Goal: Navigation & Orientation: Go to known website

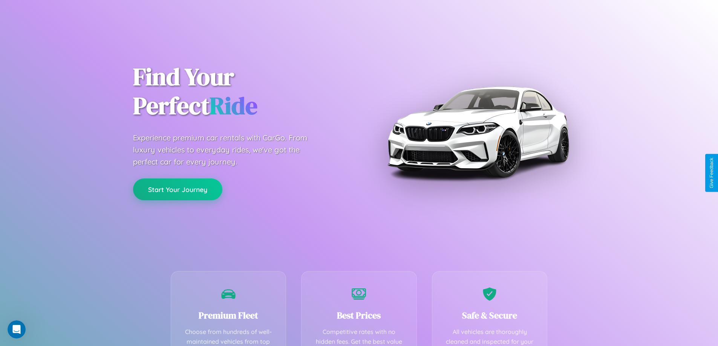
click at [177, 189] on button "Start Your Journey" at bounding box center [177, 190] width 89 height 22
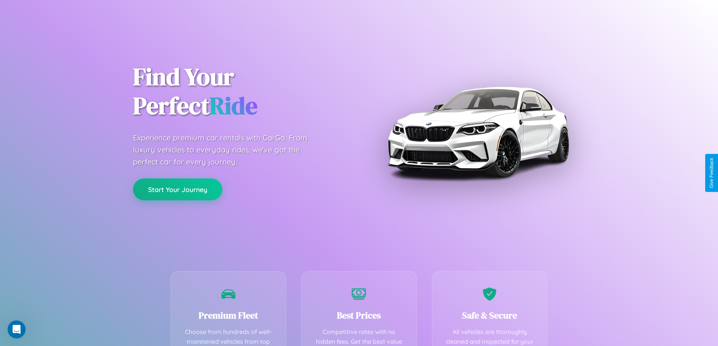
click at [177, 189] on button "Start Your Journey" at bounding box center [177, 190] width 89 height 22
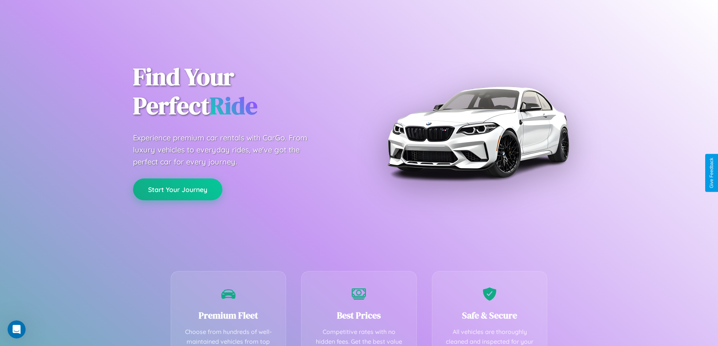
click at [177, 189] on button "Start Your Journey" at bounding box center [177, 190] width 89 height 22
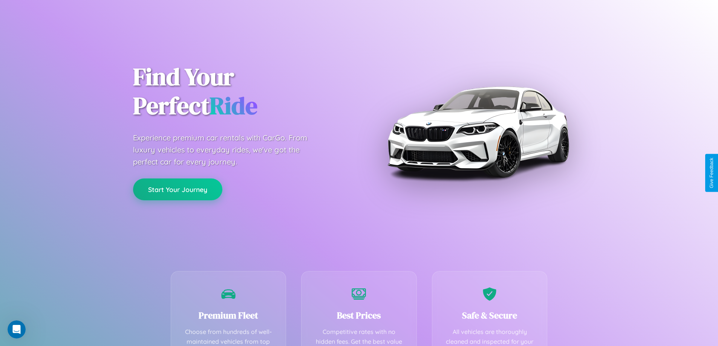
click at [177, 189] on button "Start Your Journey" at bounding box center [177, 190] width 89 height 22
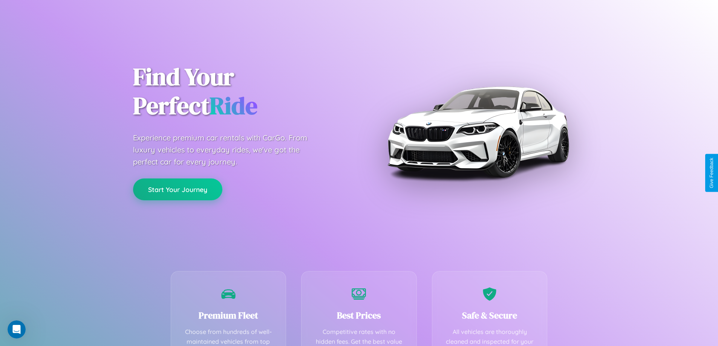
click at [177, 189] on button "Start Your Journey" at bounding box center [177, 190] width 89 height 22
